Goal: Task Accomplishment & Management: Use online tool/utility

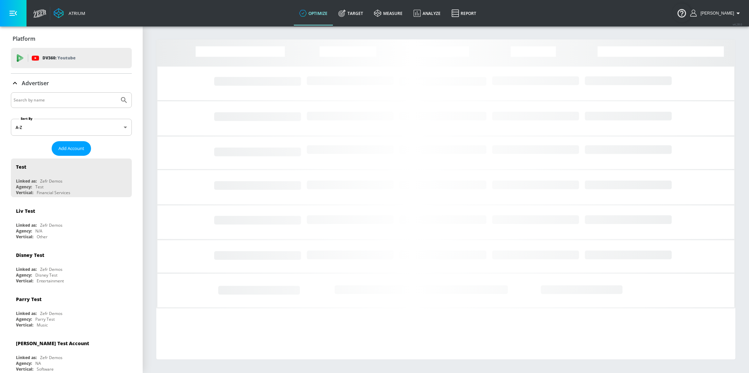
click at [50, 99] on input "Search by name" at bounding box center [65, 100] width 103 height 9
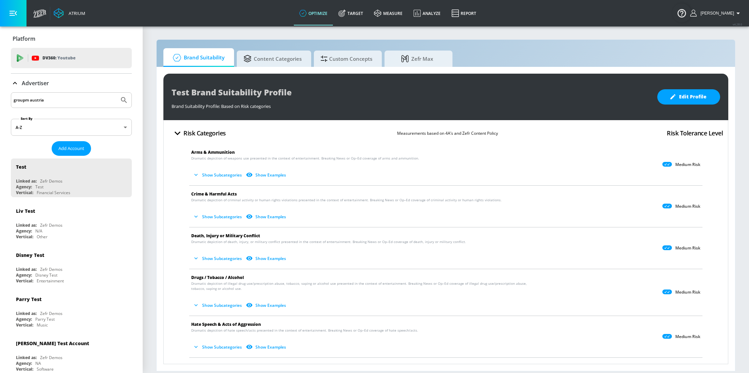
type input "groupm austria"
click at [117, 93] on button "Submit Search" at bounding box center [124, 100] width 15 height 15
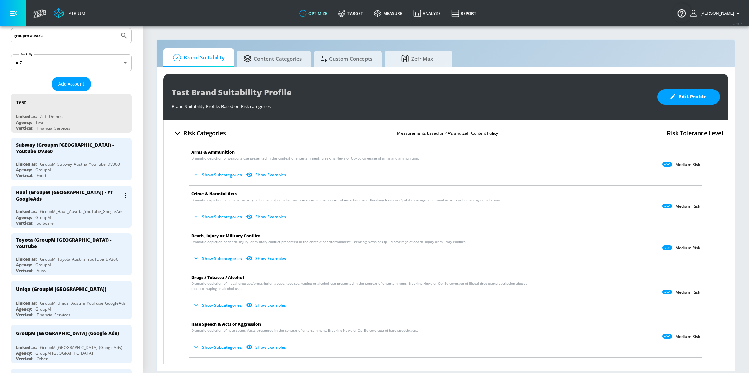
scroll to position [67, 0]
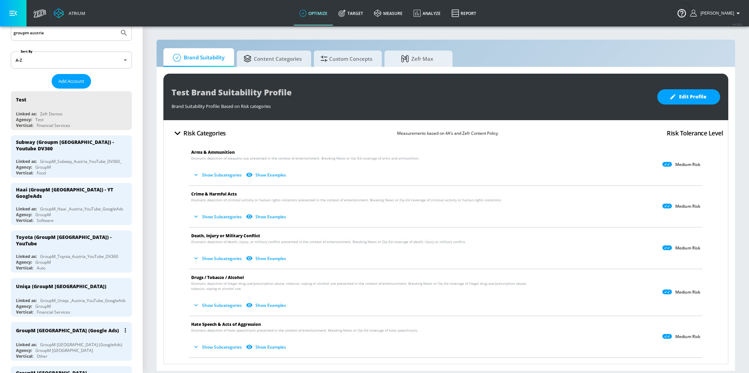
click at [58, 325] on div "GroupM Austria (Google Ads)" at bounding box center [73, 330] width 114 height 16
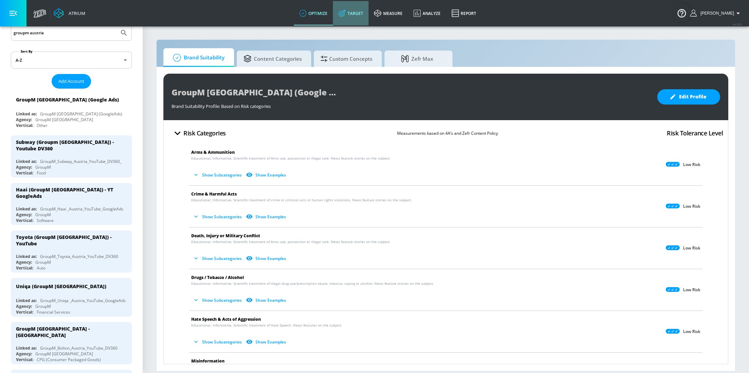
click at [362, 21] on link "Target" at bounding box center [351, 13] width 36 height 24
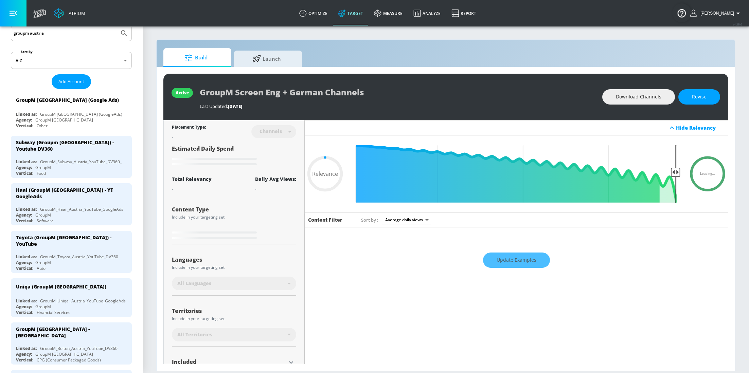
type input "0.05"
click at [285, 61] on span "Launch" at bounding box center [267, 58] width 52 height 16
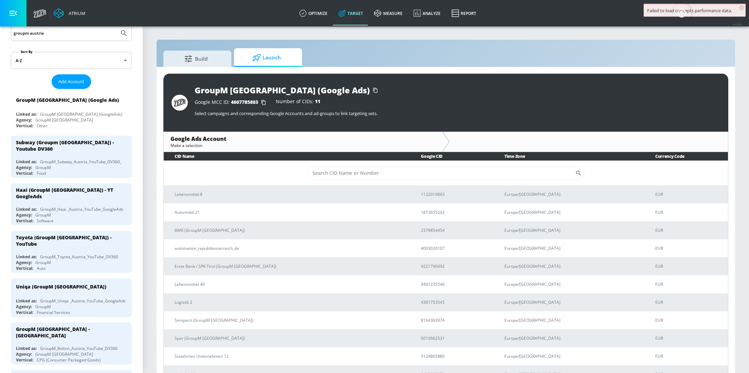
scroll to position [8, 0]
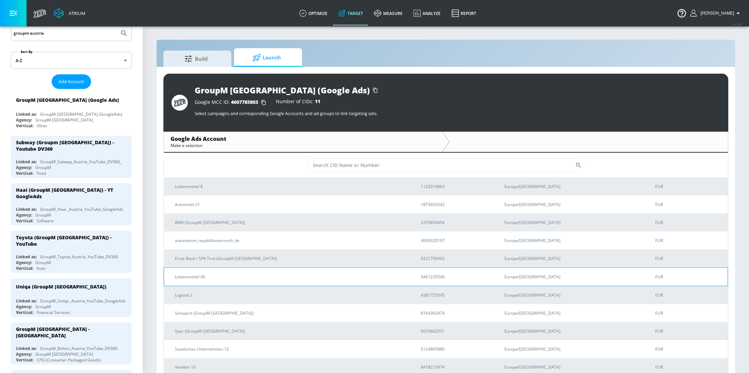
click at [234, 280] on p "Lebensmittel 40" at bounding box center [290, 276] width 230 height 7
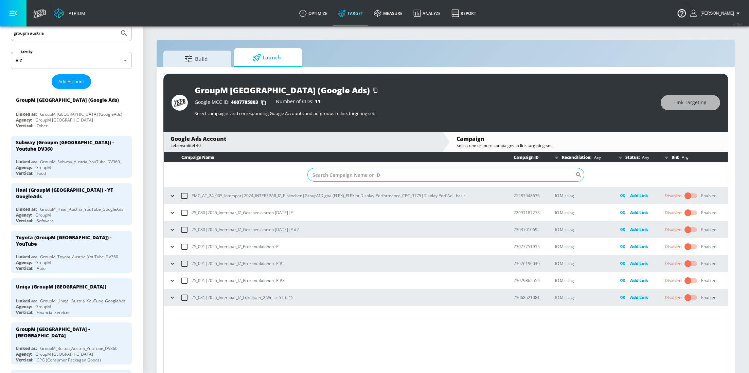
click at [367, 171] on input "Sort By" at bounding box center [441, 175] width 268 height 14
paste input "23068521081"
type input "23068521081"
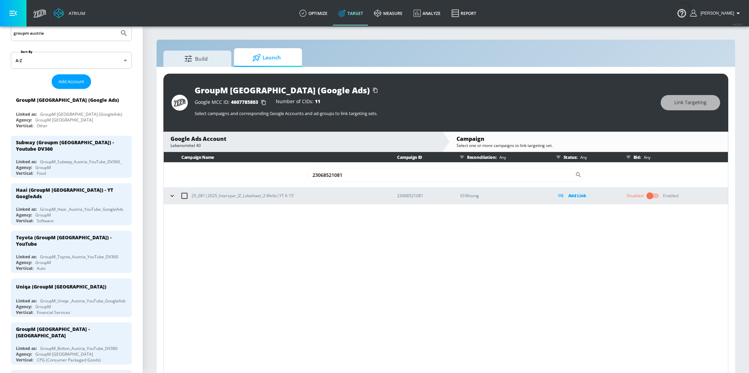
drag, startPoint x: 352, startPoint y: 173, endPoint x: 272, endPoint y: 170, distance: 80.2
click at [272, 170] on td "23068521081 ​" at bounding box center [446, 175] width 564 height 25
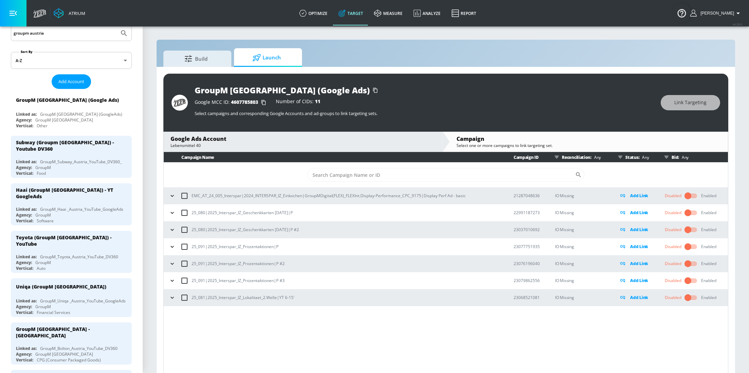
paste input "23068521081"
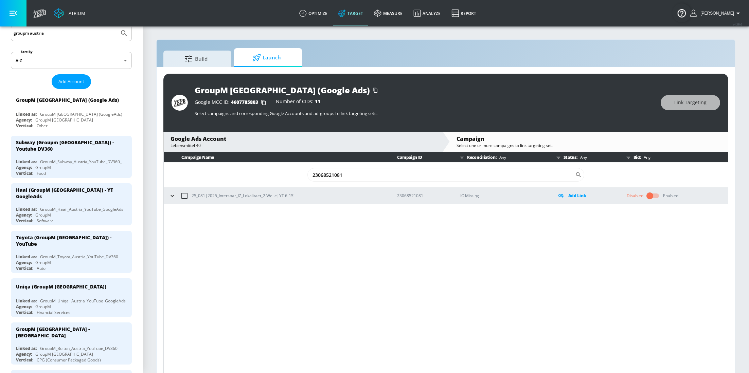
type input "23068521081"
click at [173, 195] on icon "button" at bounding box center [172, 196] width 7 height 7
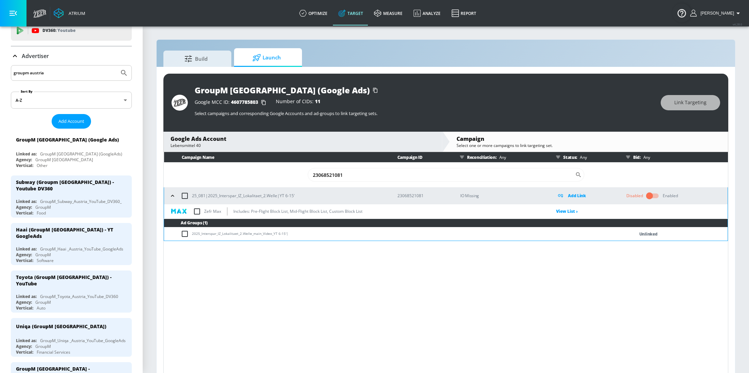
scroll to position [11, 0]
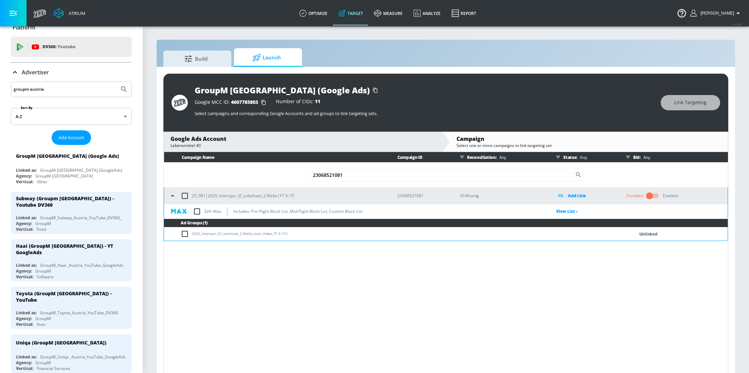
click at [12, 71] on icon at bounding box center [15, 72] width 8 height 8
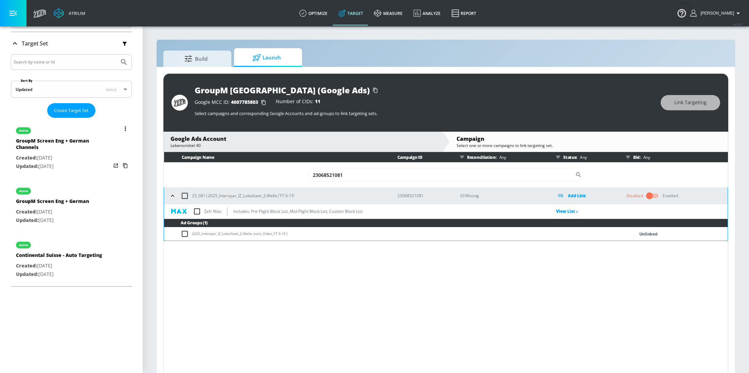
scroll to position [110, 0]
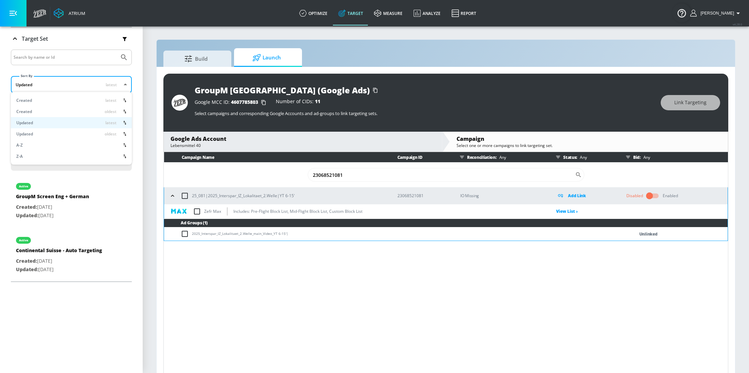
click at [41, 82] on body "Atrium optimize Target measure Analyze Report optimize Target measure Analyze R…" at bounding box center [374, 191] width 749 height 383
click at [41, 82] on div at bounding box center [374, 186] width 749 height 373
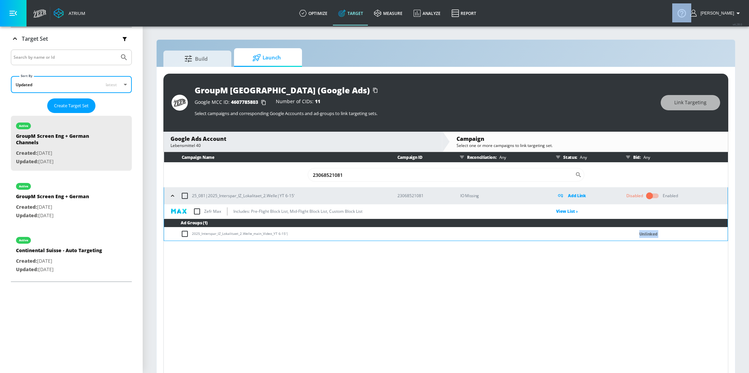
click at [41, 82] on body "Atrium optimize Target measure Analyze Report optimize Target measure Analyze R…" at bounding box center [374, 191] width 749 height 383
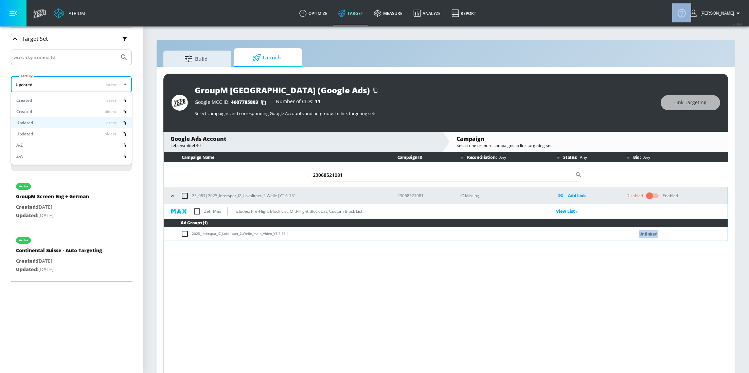
click at [41, 82] on div at bounding box center [374, 186] width 749 height 373
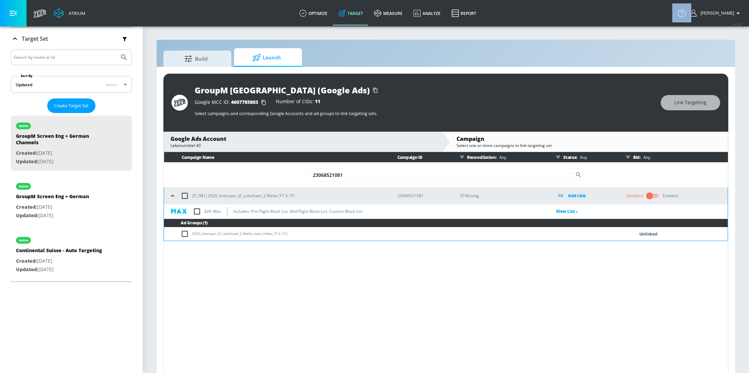
click at [41, 82] on div at bounding box center [374, 186] width 749 height 373
click at [47, 54] on input "Search by name or Id" at bounding box center [65, 57] width 103 height 9
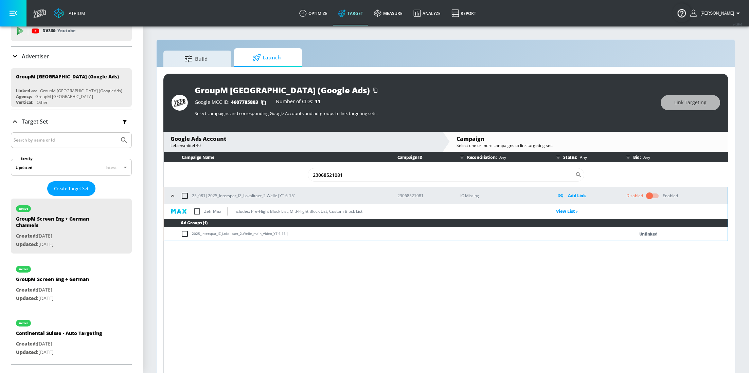
scroll to position [0, 0]
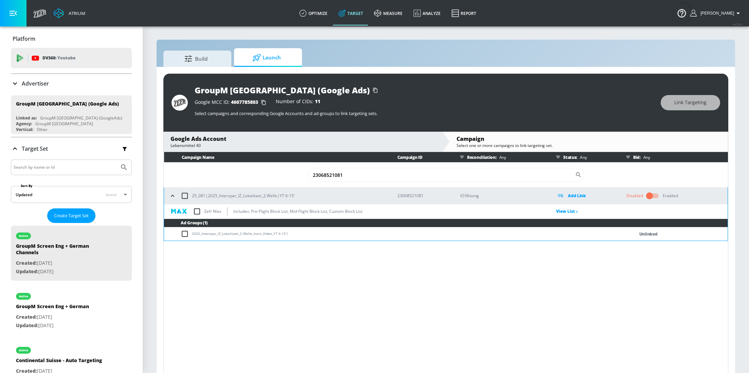
click at [38, 89] on div "Advertiser" at bounding box center [71, 83] width 121 height 19
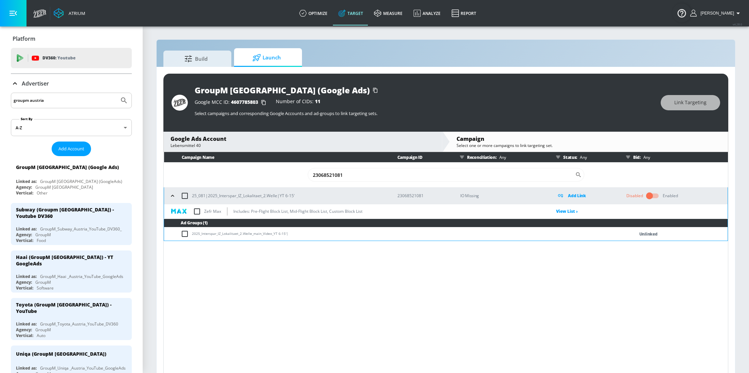
click at [59, 101] on input "groupm austria" at bounding box center [65, 100] width 103 height 9
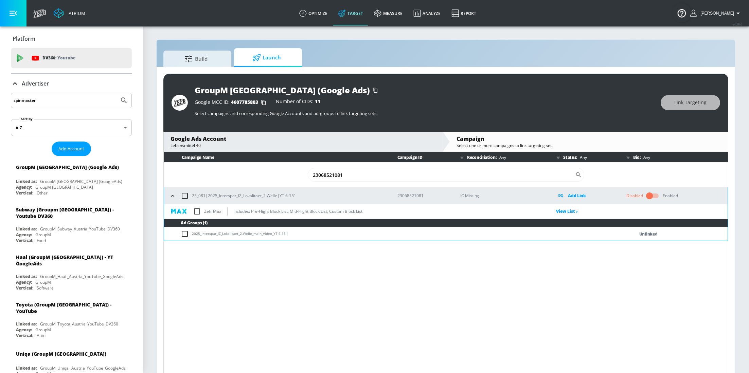
type input "spinmaster"
click at [117, 93] on button "Submit Search" at bounding box center [124, 100] width 15 height 15
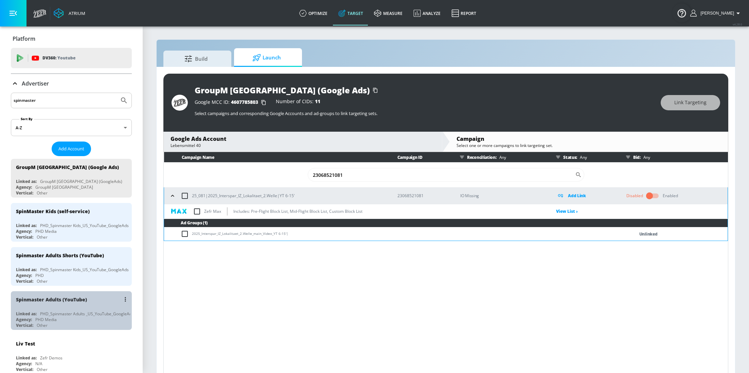
click at [67, 317] on div "Agency: PHD Media" at bounding box center [73, 320] width 114 height 6
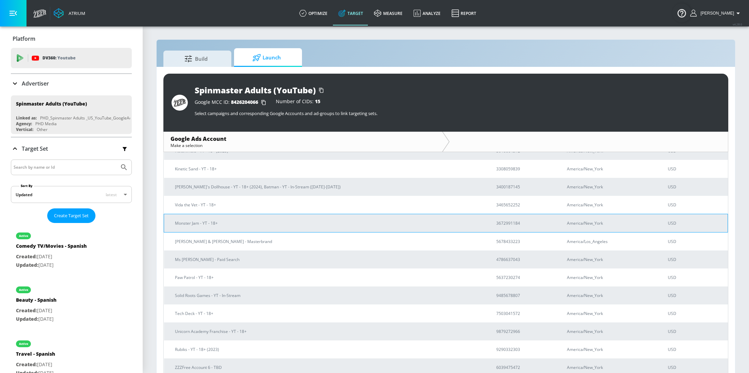
scroll to position [79, 0]
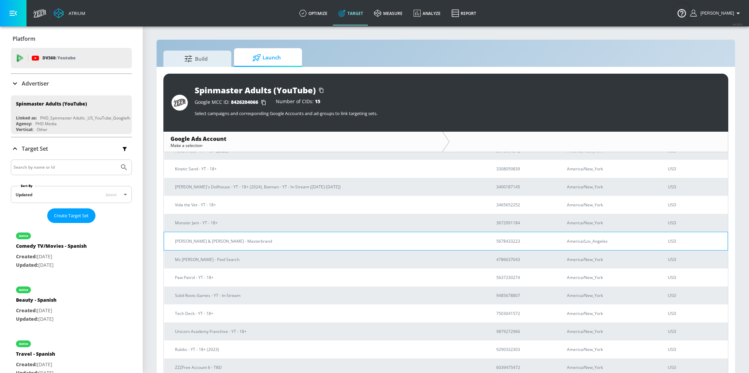
click at [219, 244] on p "[PERSON_NAME] & [PERSON_NAME] - Masterbrand" at bounding box center [327, 241] width 305 height 7
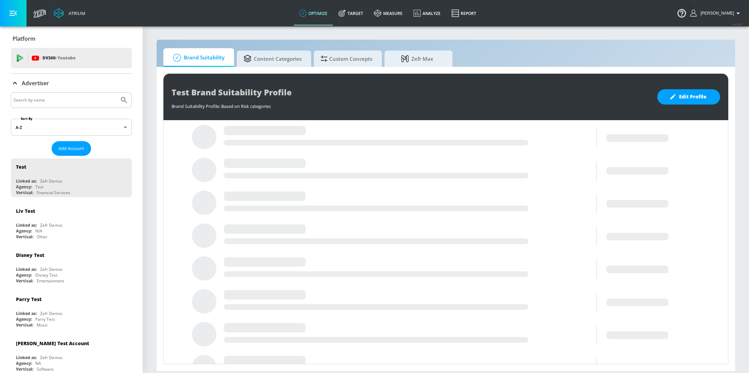
click at [59, 100] on input "Search by name" at bounding box center [65, 100] width 103 height 9
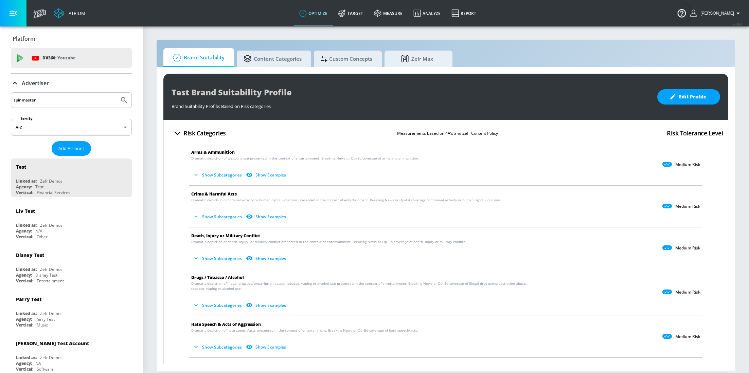
type input "spinmaster"
click at [117, 93] on button "Submit Search" at bounding box center [124, 100] width 15 height 15
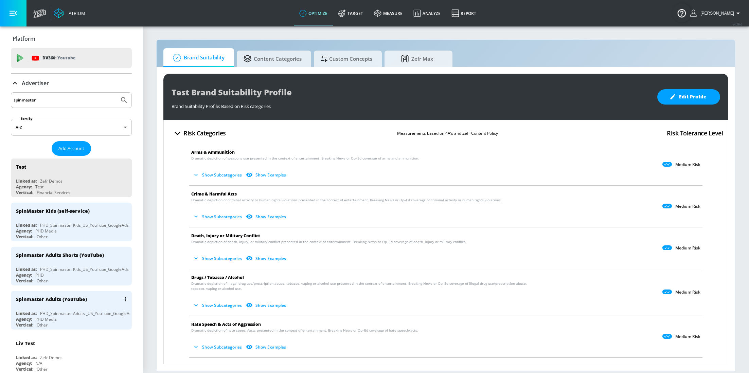
click at [56, 311] on div "PHD_Spinmaster Adults _US_YouTube_GoogleAds" at bounding box center [87, 314] width 94 height 6
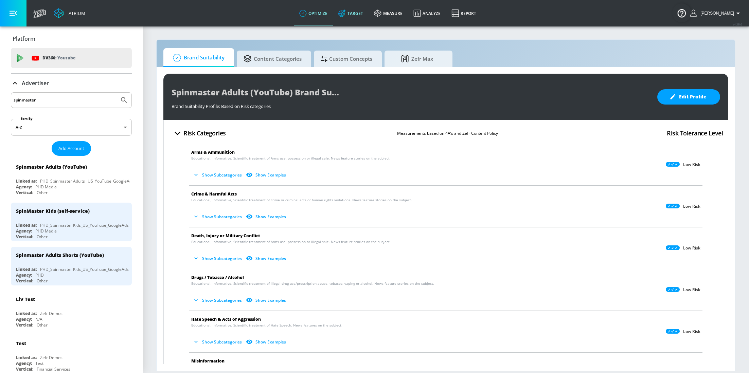
click at [357, 19] on link "Target" at bounding box center [351, 13] width 36 height 24
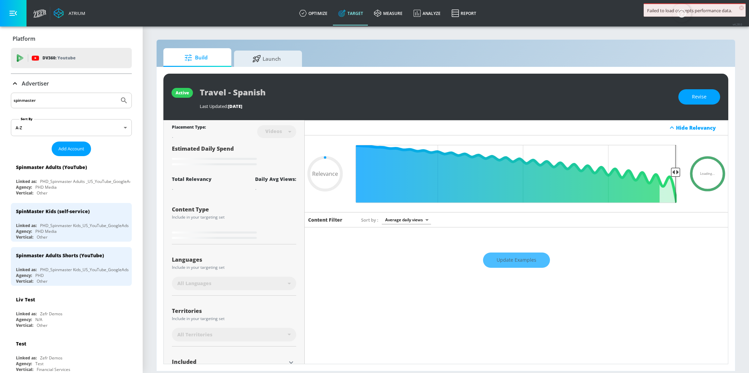
type input "0.6"
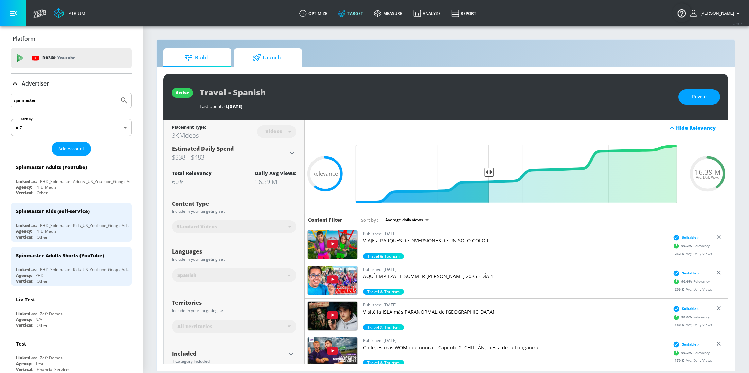
click at [260, 61] on span "Launch" at bounding box center [267, 58] width 52 height 16
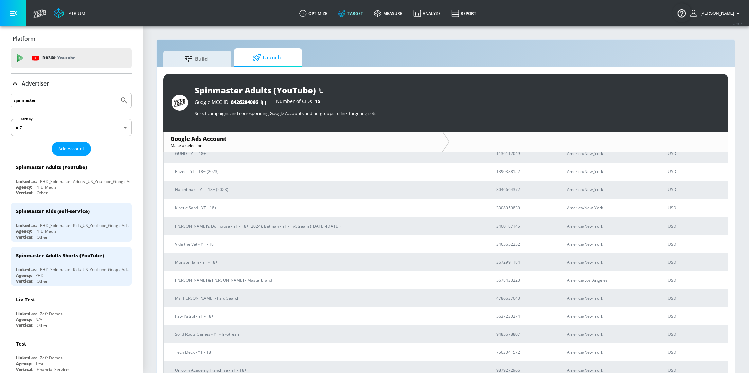
scroll to position [47, 0]
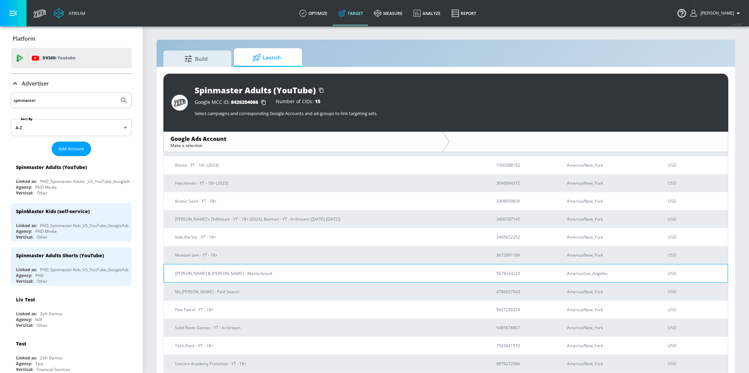
click at [279, 267] on td "[PERSON_NAME] & [PERSON_NAME] - Masterbrand" at bounding box center [324, 273] width 321 height 18
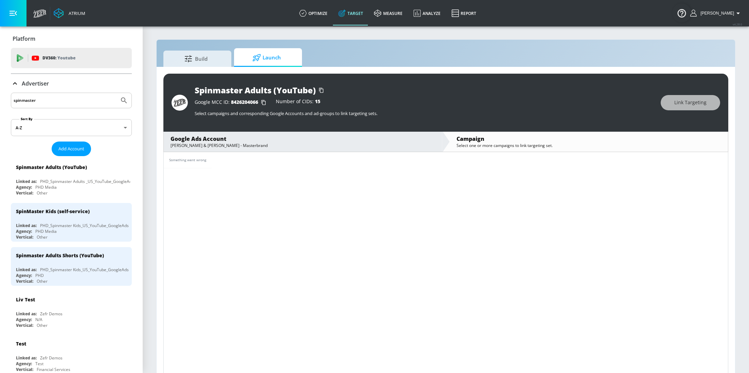
click at [720, 12] on span "[PERSON_NAME]" at bounding box center [716, 13] width 36 height 5
click at [706, 31] on div "Logout" at bounding box center [713, 32] width 57 height 8
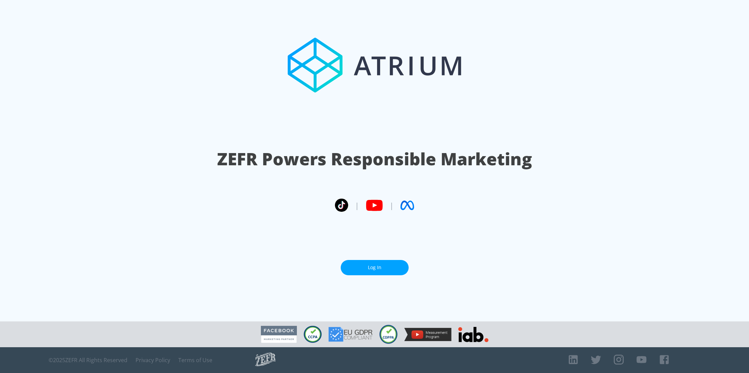
click at [366, 262] on link "Log In" at bounding box center [375, 267] width 68 height 15
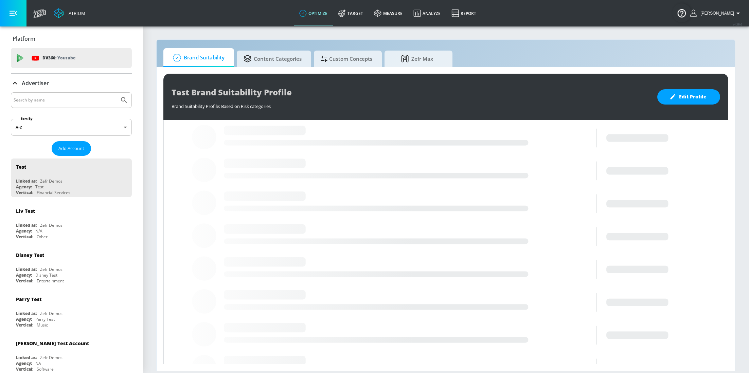
click at [77, 101] on input "Search by name" at bounding box center [65, 100] width 103 height 9
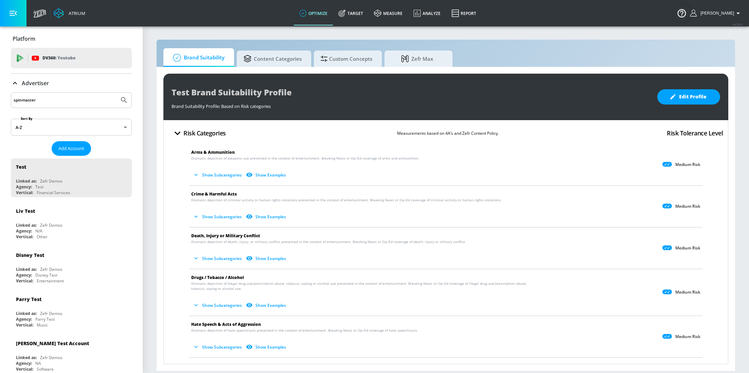
type input "spinmaster"
click at [117, 93] on button "Submit Search" at bounding box center [124, 100] width 15 height 15
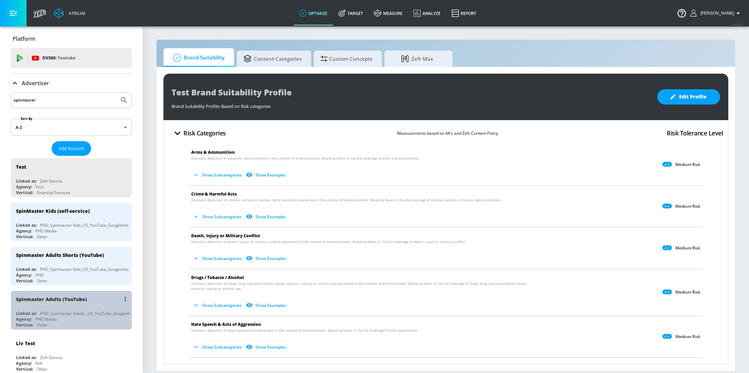
click at [68, 306] on div "Spinmaster Adults (YouTube) Linked as: PHD_Spinmaster Adults _US_YouTube_Google…" at bounding box center [71, 310] width 121 height 39
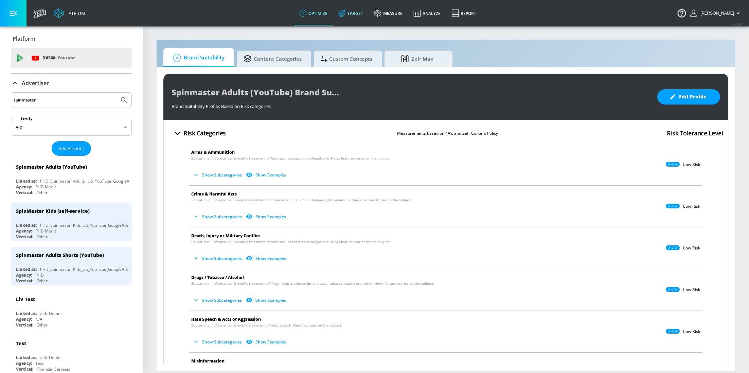
click at [361, 18] on link "Target" at bounding box center [351, 13] width 36 height 24
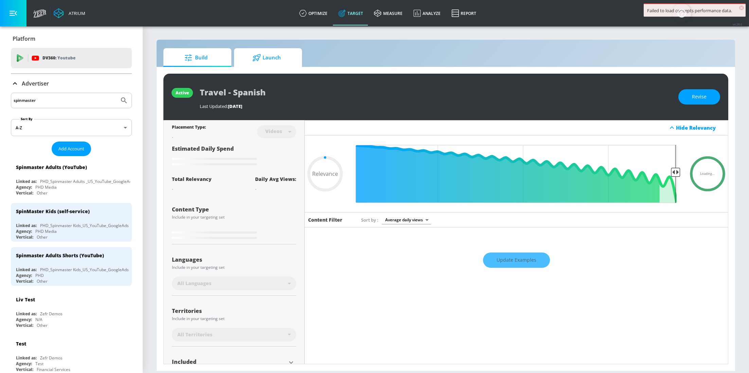
type input "0.6"
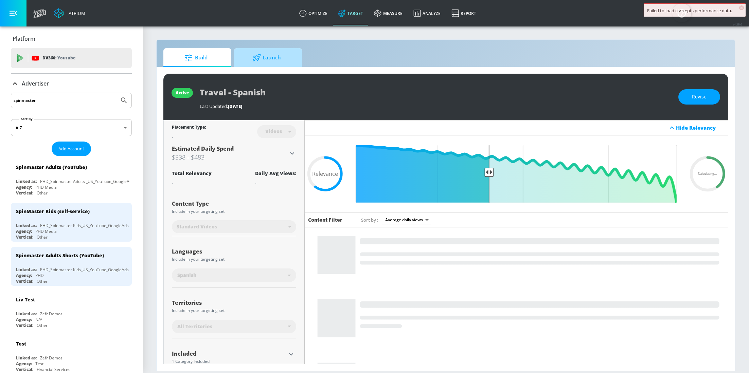
click at [254, 61] on icon at bounding box center [256, 57] width 8 height 7
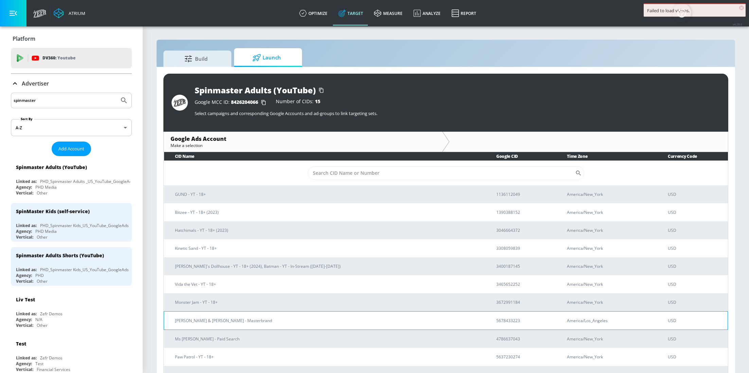
click at [246, 326] on td "[PERSON_NAME] & [PERSON_NAME] - Masterbrand" at bounding box center [324, 321] width 321 height 18
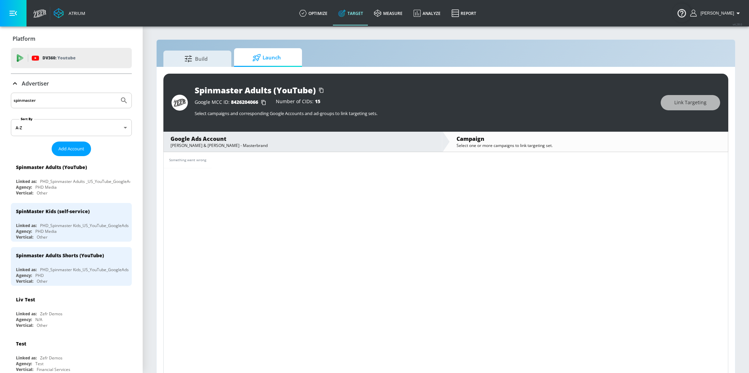
click at [332, 198] on div "Something went wrong" at bounding box center [445, 264] width 565 height 224
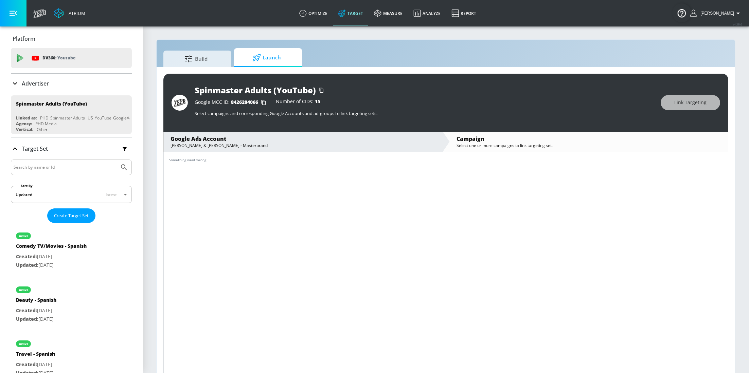
click at [43, 88] on div "Advertiser" at bounding box center [71, 83] width 121 height 19
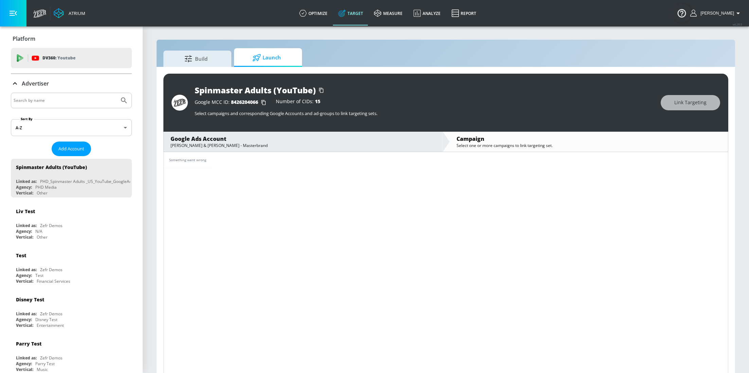
click at [57, 105] on input "Search by name" at bounding box center [65, 100] width 103 height 9
type input "spinm"
click at [117, 93] on button "Submit Search" at bounding box center [124, 100] width 15 height 15
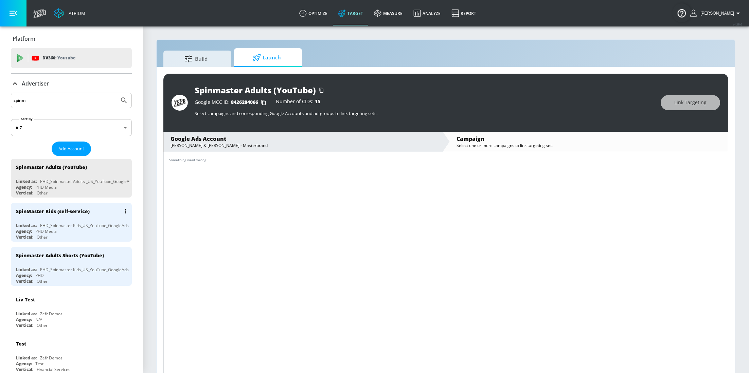
click at [47, 220] on div "SpinMaster Kids (self-service) Linked as: PHD_Spinmaster Kids_US_YouTube_Google…" at bounding box center [71, 222] width 121 height 39
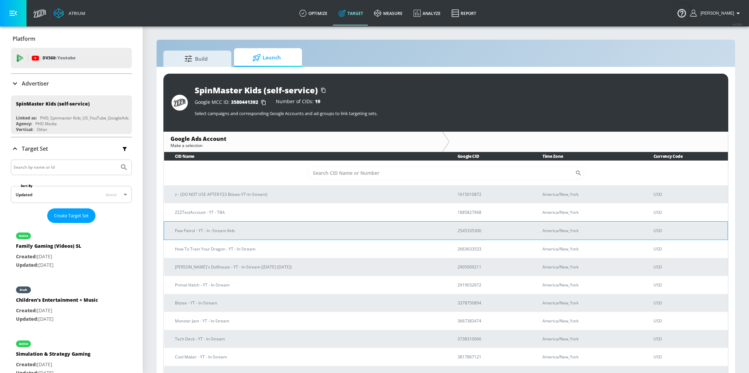
click at [237, 236] on td "Paw Patrol - YT - In -Stream Kids" at bounding box center [305, 230] width 283 height 18
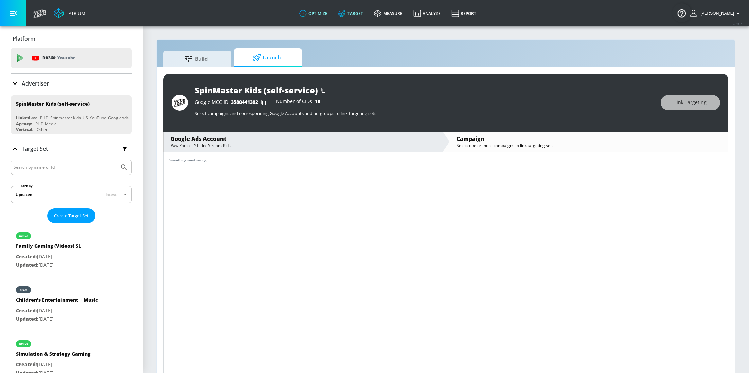
click at [328, 20] on link "optimize" at bounding box center [313, 13] width 39 height 24
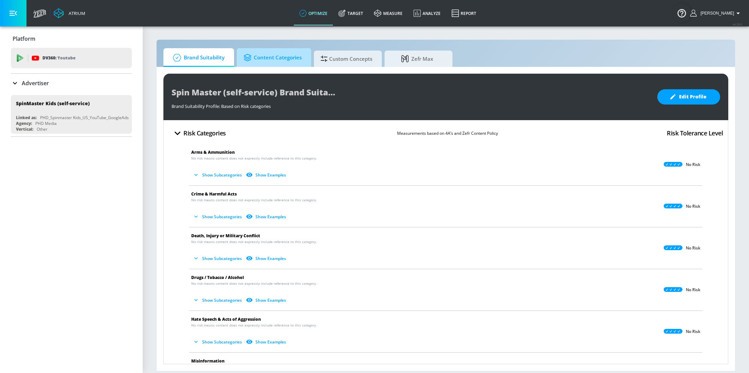
click at [288, 53] on span "Content Categories" at bounding box center [273, 58] width 58 height 16
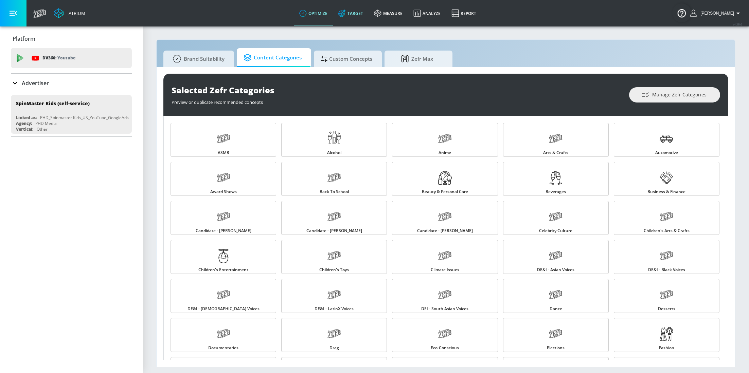
click at [348, 20] on link "Target" at bounding box center [351, 13] width 36 height 24
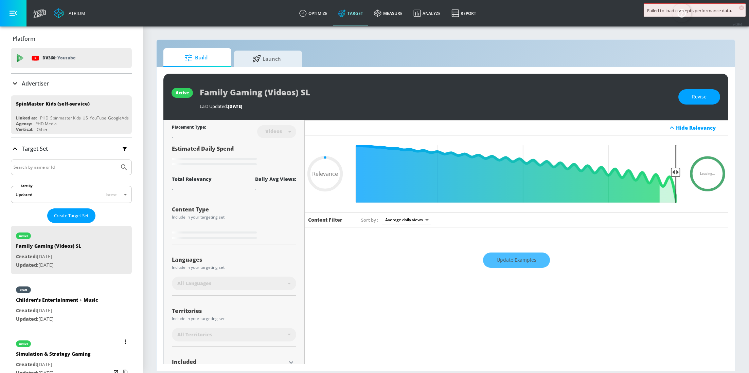
type input "0.4"
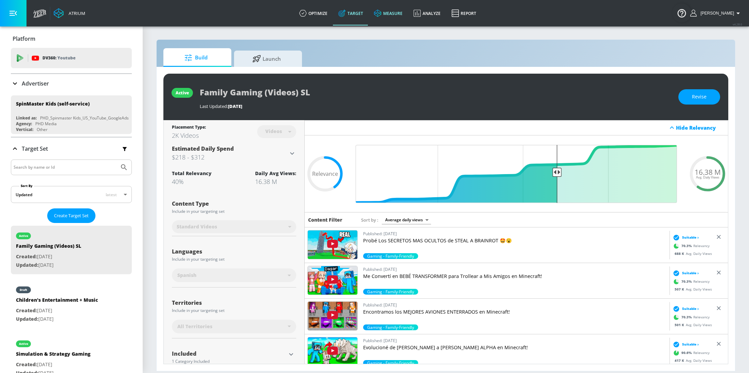
click at [380, 18] on link "measure" at bounding box center [388, 13] width 39 height 24
